Goal: Task Accomplishment & Management: Manage account settings

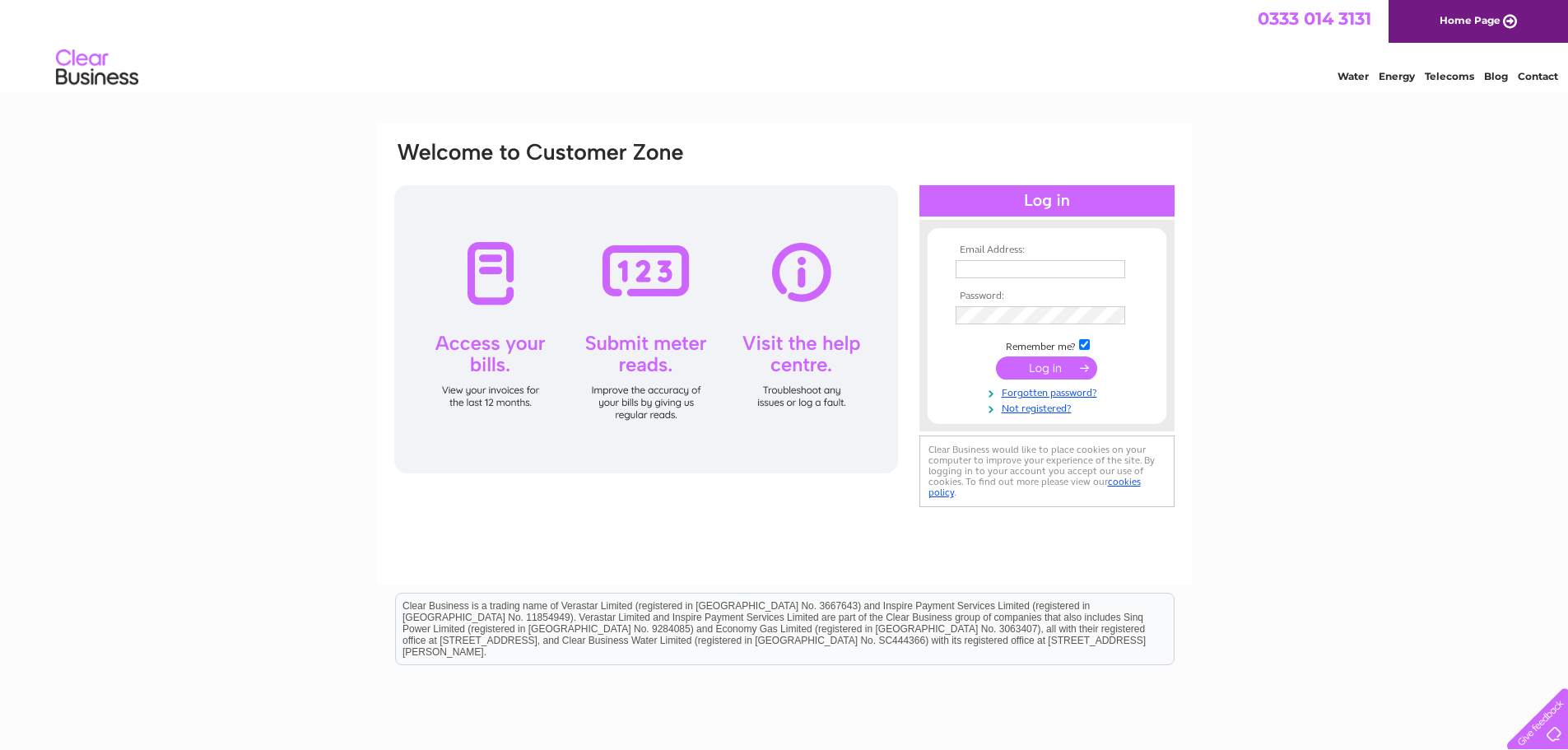
type input "[PERSON_NAME][EMAIL_ADDRESS][DOMAIN_NAME]"
click at [1061, 367] on input "submit" at bounding box center [1046, 367] width 101 height 23
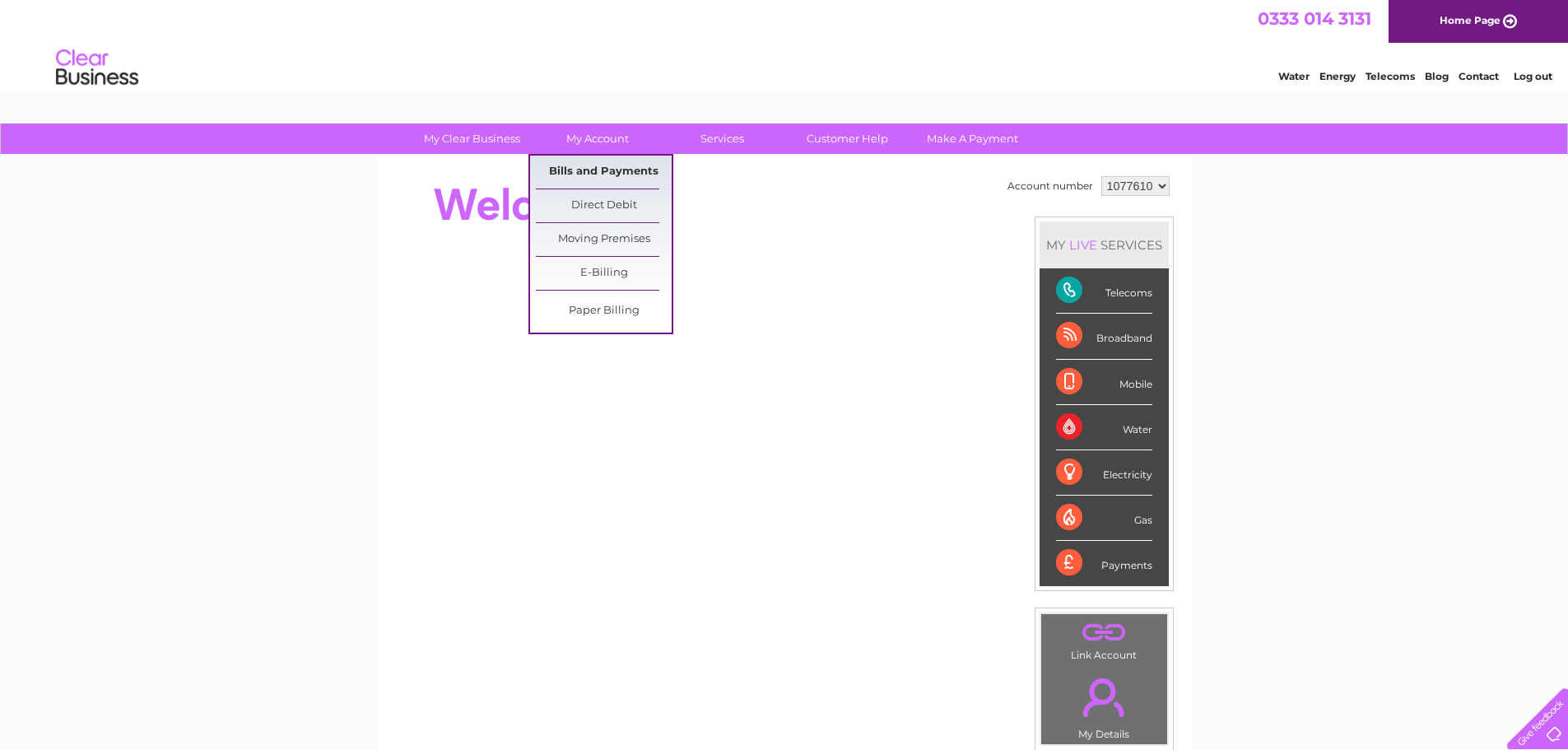
click at [620, 177] on link "Bills and Payments" at bounding box center [603, 171] width 136 height 33
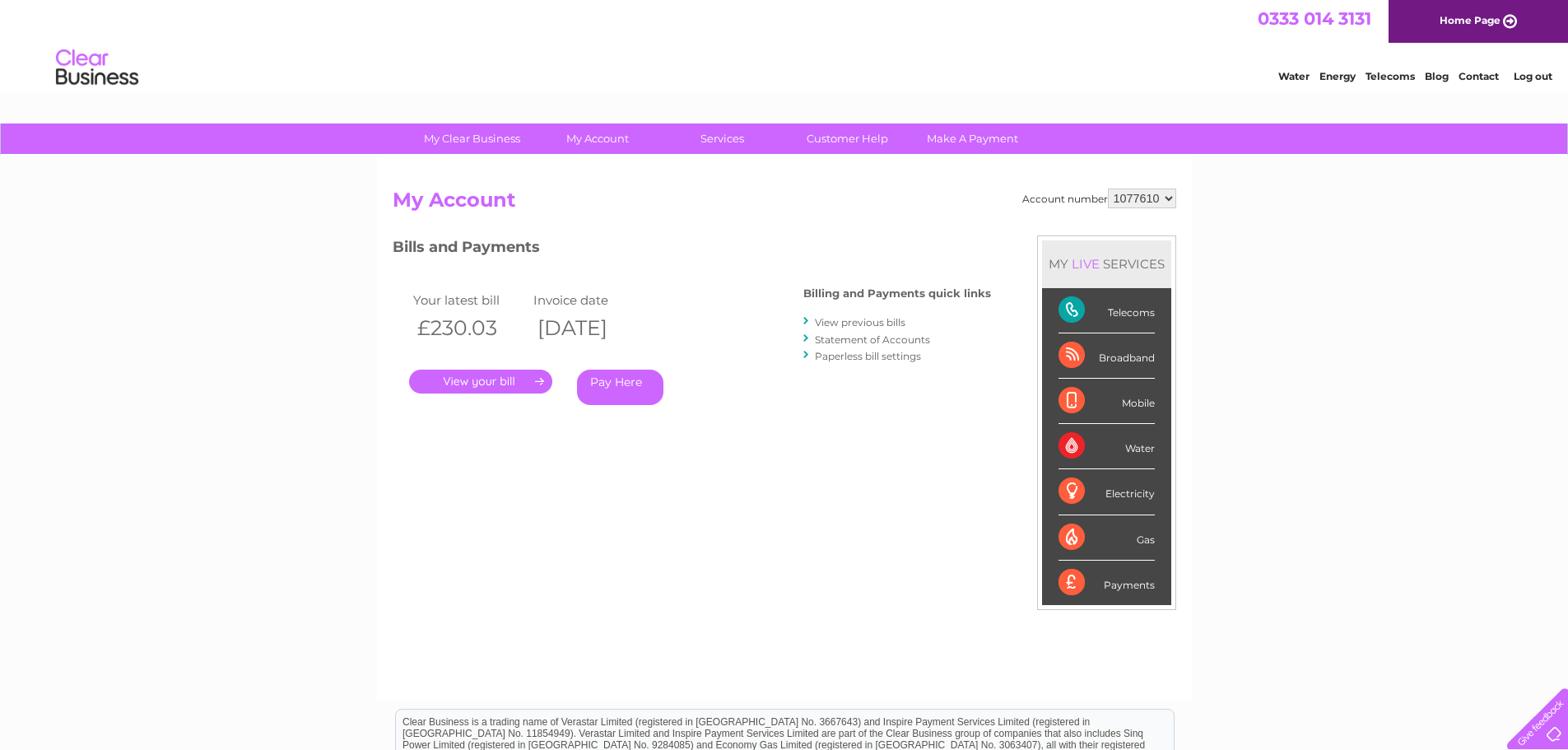
click at [495, 380] on link "." at bounding box center [481, 381] width 143 height 24
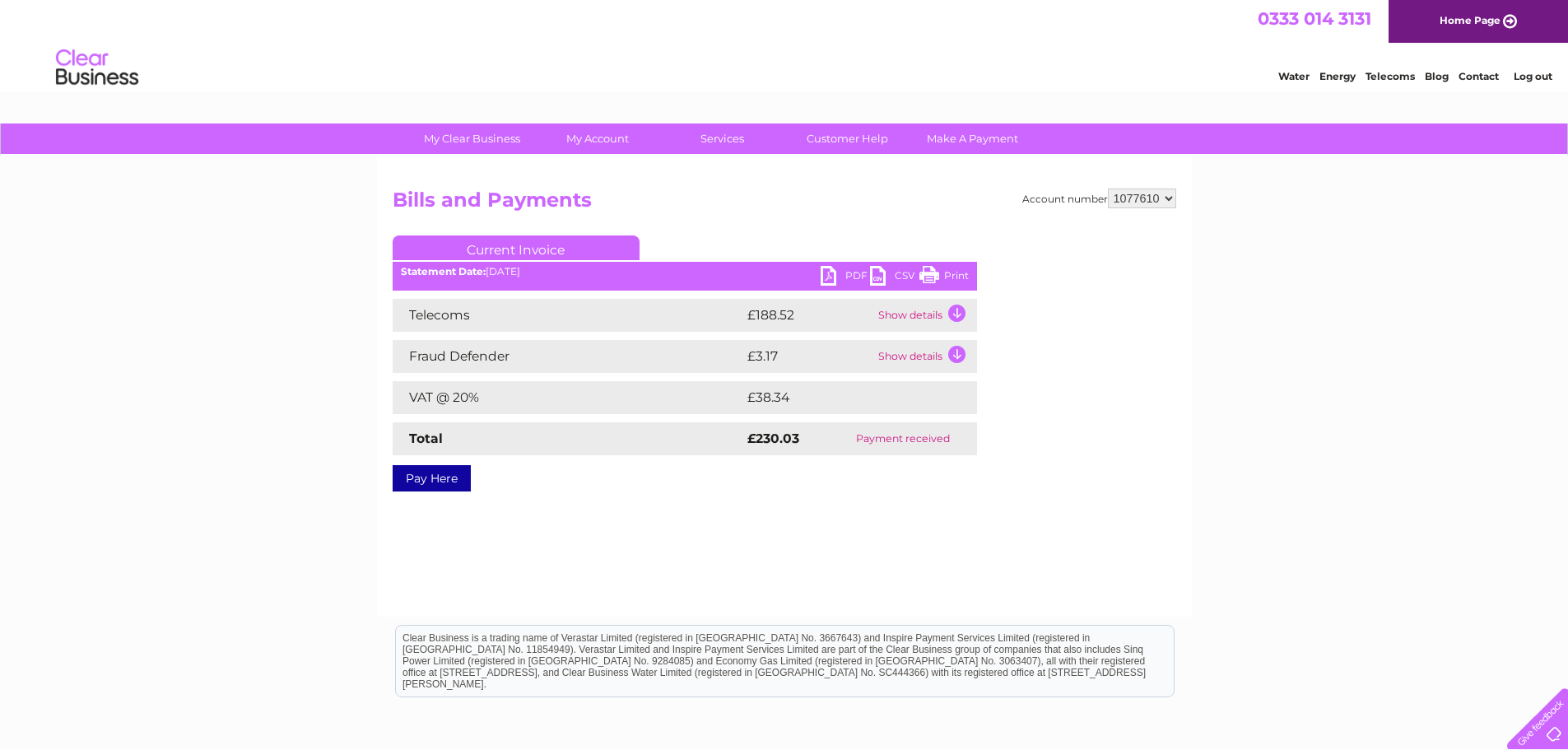
click at [855, 281] on link "PDF" at bounding box center [846, 278] width 50 height 24
